Goal: Check status: Check status

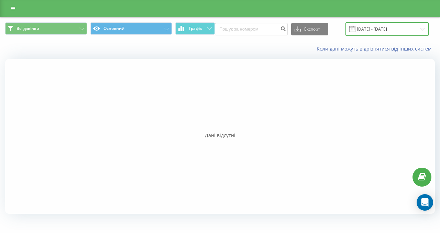
click at [369, 29] on input "[DATE] - [DATE]" at bounding box center [386, 28] width 83 height 13
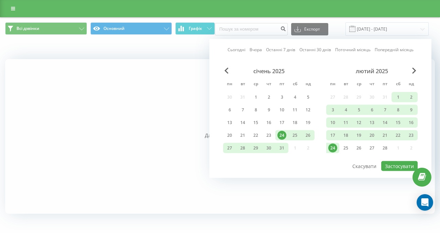
click at [235, 50] on link "Сьогодні" at bounding box center [237, 49] width 18 height 7
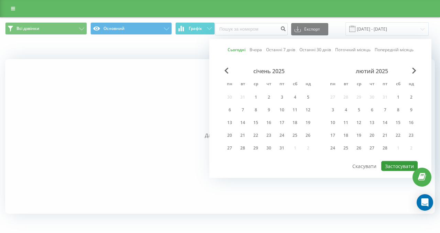
click at [391, 166] on button "Застосувати" at bounding box center [399, 166] width 36 height 10
type input "[DATE] - [DATE]"
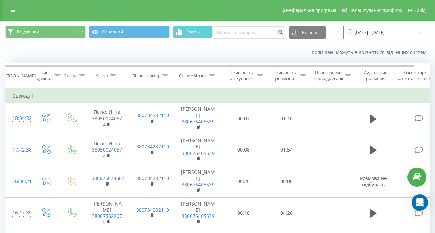
click at [364, 33] on input "[DATE] - [DATE]" at bounding box center [384, 32] width 83 height 13
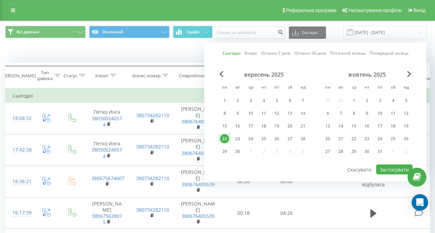
click at [332, 29] on div "[DATE] - [DATE]" at bounding box center [376, 32] width 100 height 13
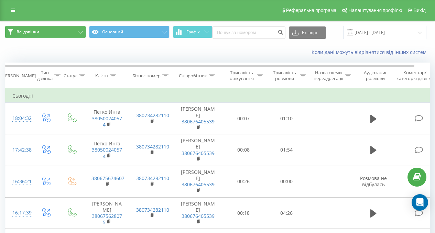
click at [53, 31] on button "Всі дзвінки" at bounding box center [45, 32] width 80 height 12
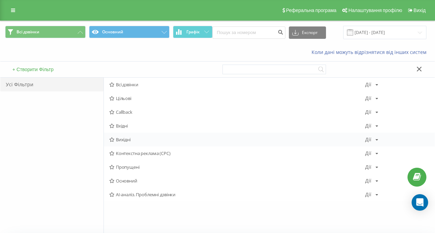
click at [123, 140] on span "Вихідні" at bounding box center [237, 139] width 256 height 5
